Goal: Communication & Community: Share content

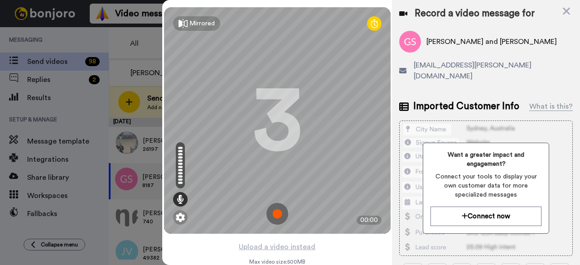
click at [277, 212] on img at bounding box center [277, 214] width 22 height 22
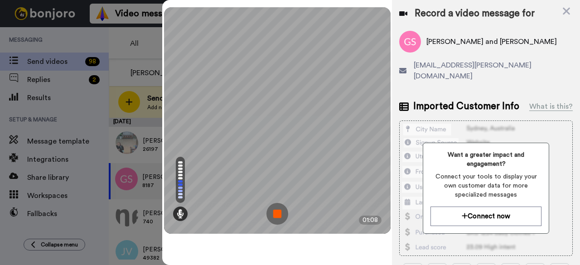
click at [277, 212] on img at bounding box center [277, 214] width 22 height 22
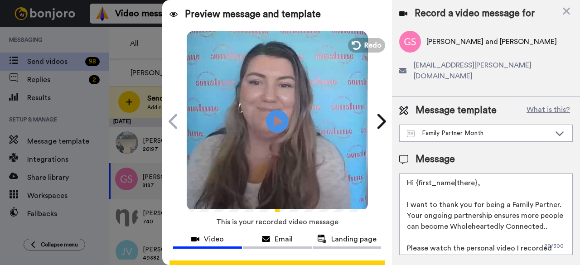
scroll to position [83, 0]
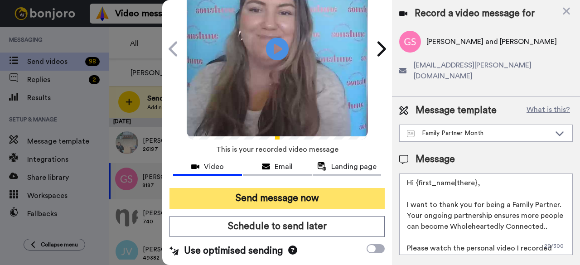
click at [291, 188] on button "Send message now" at bounding box center [276, 198] width 215 height 21
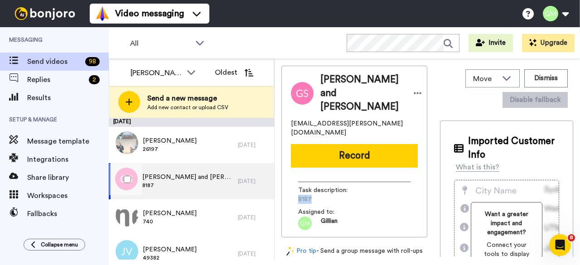
scroll to position [0, 0]
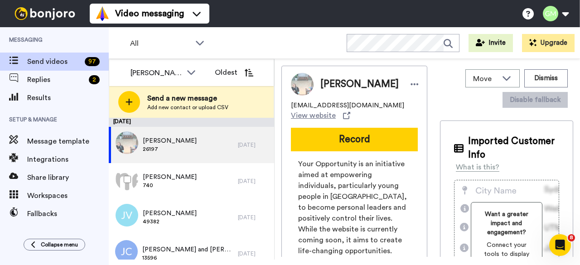
click at [143, 185] on span "740" at bounding box center [170, 185] width 54 height 7
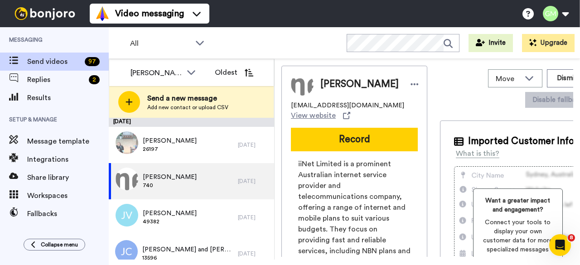
scroll to position [227, 0]
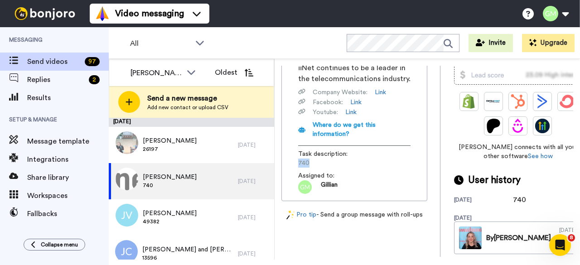
drag, startPoint x: 313, startPoint y: 211, endPoint x: 296, endPoint y: 212, distance: 16.4
click at [296, 194] on div "iiNet Limited is a prominent Australian internet service provider and telecommu…" at bounding box center [354, 63] width 127 height 262
copy span "740"
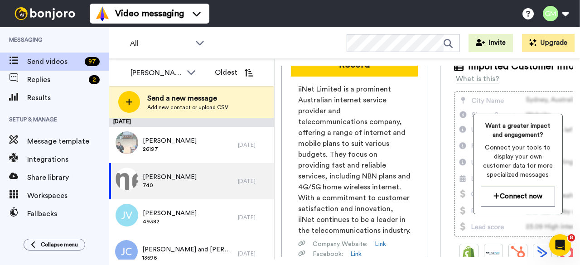
scroll to position [0, 0]
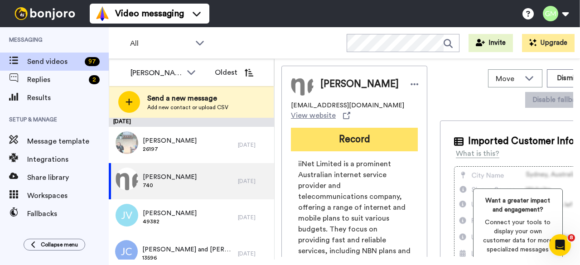
click at [331, 147] on button "Record" at bounding box center [354, 140] width 127 height 24
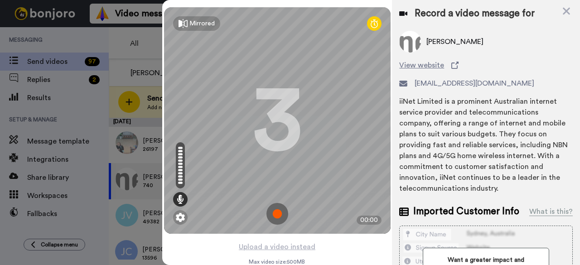
click at [275, 214] on img at bounding box center [277, 214] width 22 height 22
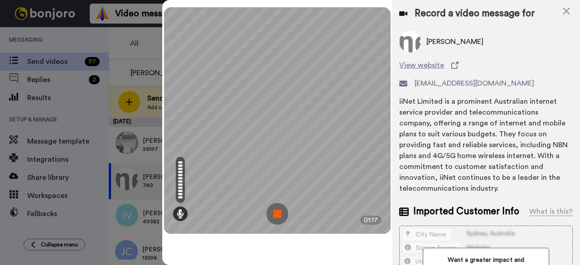
click at [275, 214] on img at bounding box center [277, 214] width 22 height 22
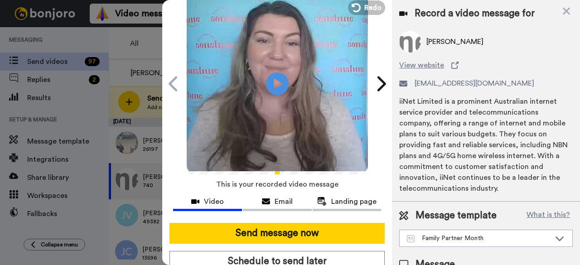
scroll to position [83, 0]
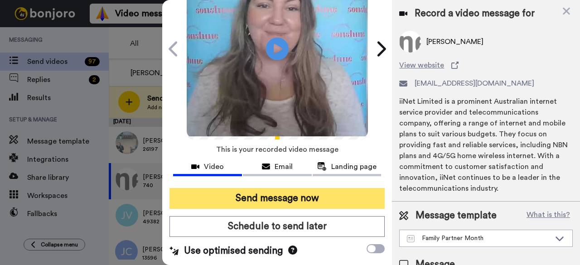
click at [284, 193] on button "Send message now" at bounding box center [276, 198] width 215 height 21
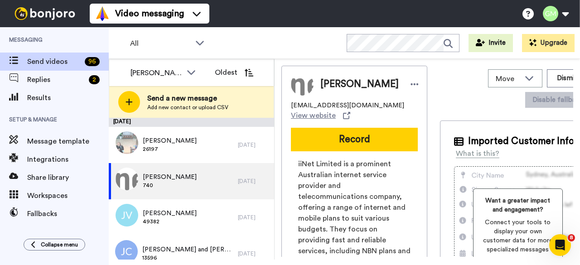
scroll to position [0, 0]
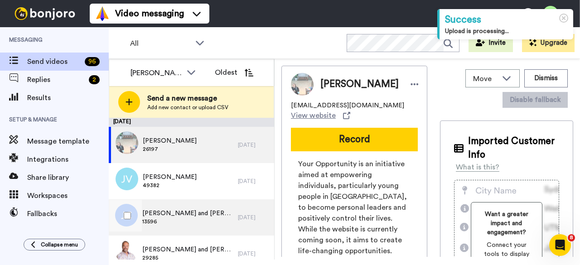
click at [197, 216] on span "[PERSON_NAME] and [PERSON_NAME]" at bounding box center [187, 213] width 91 height 9
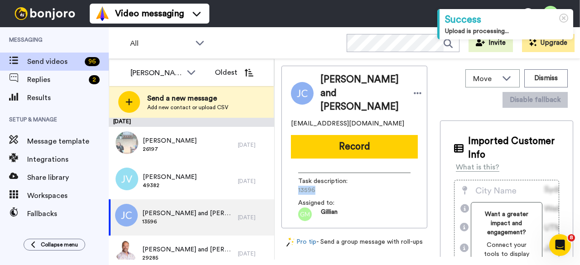
drag, startPoint x: 323, startPoint y: 177, endPoint x: 291, endPoint y: 173, distance: 32.0
click at [291, 173] on div "Task description : 13596 Assigned to: Gillian" at bounding box center [354, 193] width 127 height 55
copy span "13596"
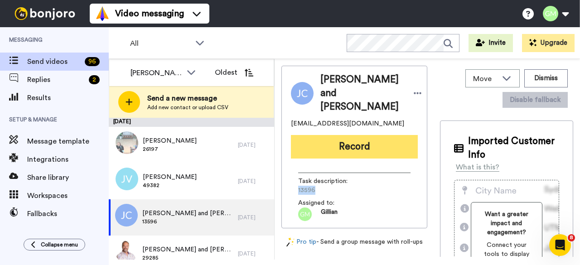
click at [322, 140] on button "Record" at bounding box center [354, 147] width 127 height 24
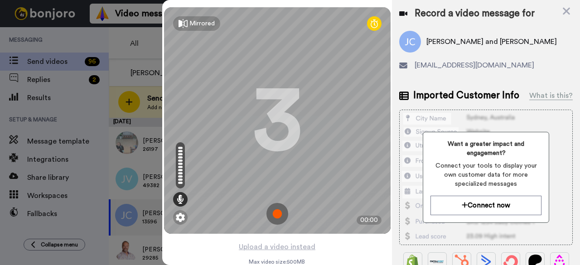
click at [280, 214] on img at bounding box center [277, 214] width 22 height 22
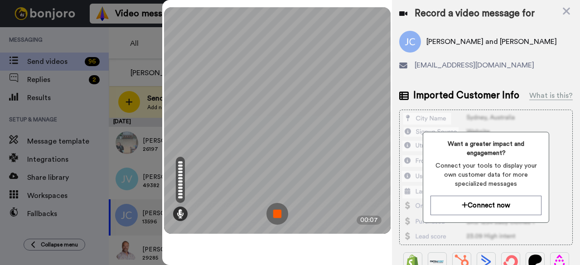
click at [280, 214] on img at bounding box center [277, 214] width 22 height 22
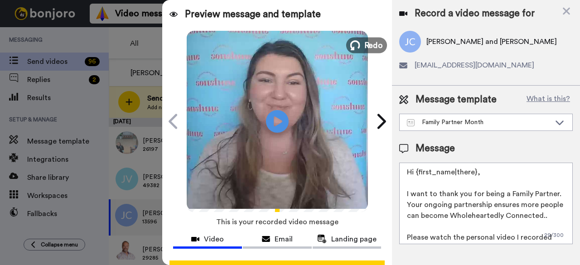
click at [366, 48] on span "Redo" at bounding box center [373, 45] width 19 height 12
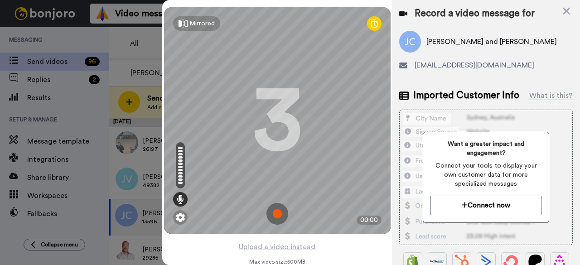
click at [275, 216] on img at bounding box center [277, 214] width 22 height 22
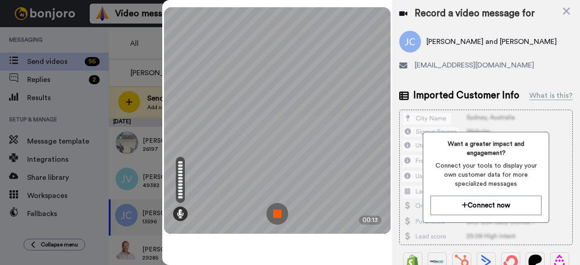
click at [275, 214] on img at bounding box center [277, 214] width 22 height 22
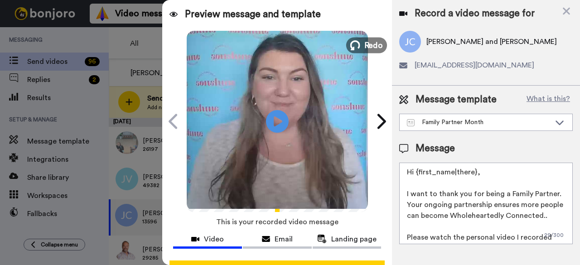
click at [364, 43] on span "Redo" at bounding box center [373, 45] width 19 height 12
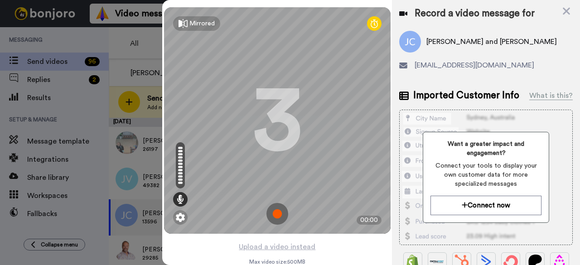
click at [275, 213] on img at bounding box center [277, 214] width 22 height 22
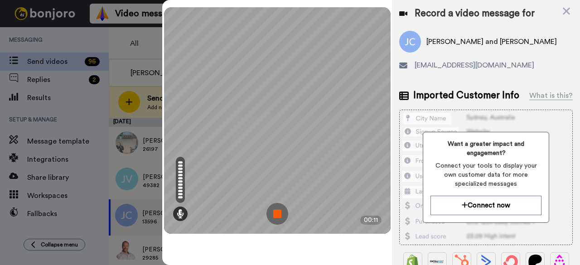
click at [283, 210] on img at bounding box center [277, 214] width 22 height 22
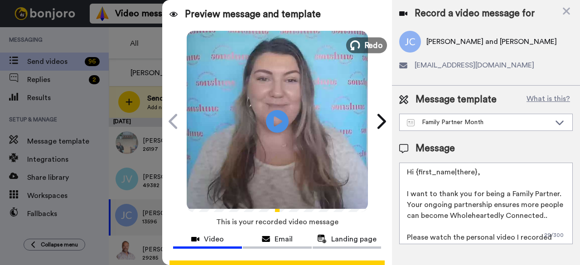
click at [355, 42] on icon at bounding box center [355, 45] width 10 height 10
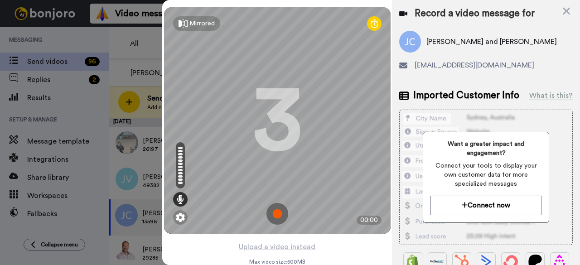
scroll to position [32, 0]
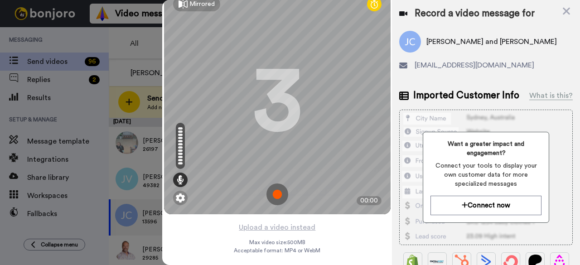
click at [275, 184] on img at bounding box center [277, 195] width 22 height 22
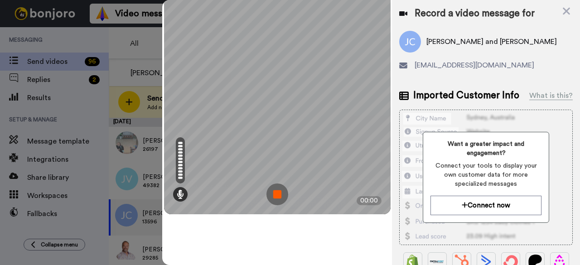
scroll to position [0, 0]
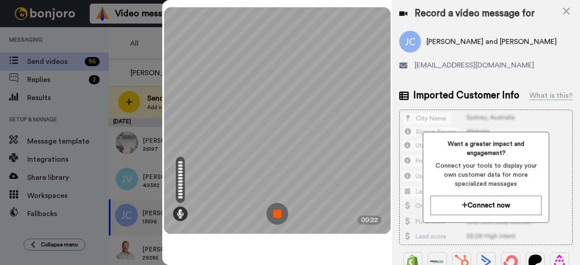
click at [270, 219] on img at bounding box center [277, 214] width 22 height 22
